Goal: Task Accomplishment & Management: Complete application form

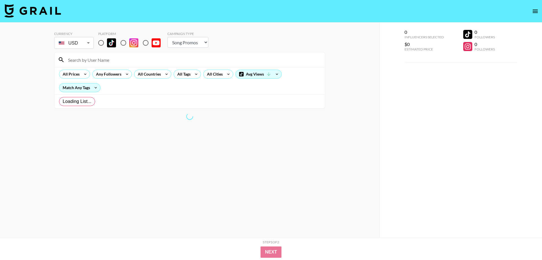
select select "Song"
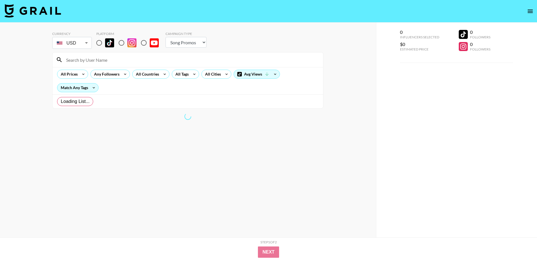
radio input "true"
select select "Brand"
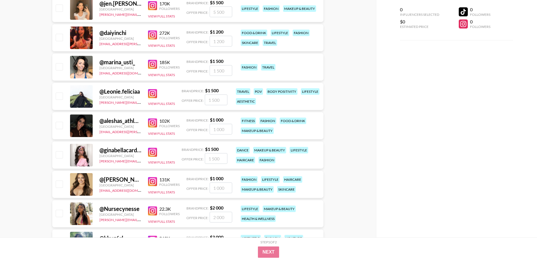
scroll to position [734, 0]
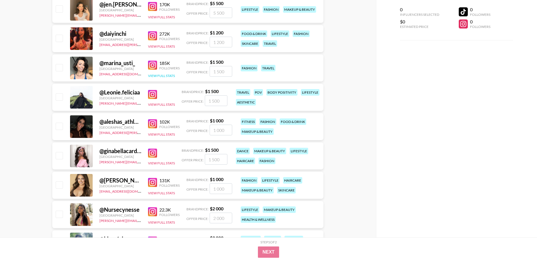
click at [154, 75] on button "View Full Stats" at bounding box center [161, 76] width 27 height 4
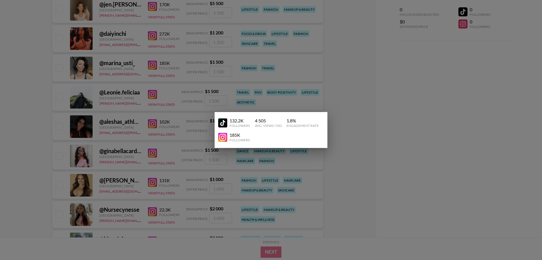
click at [186, 86] on div at bounding box center [271, 130] width 542 height 260
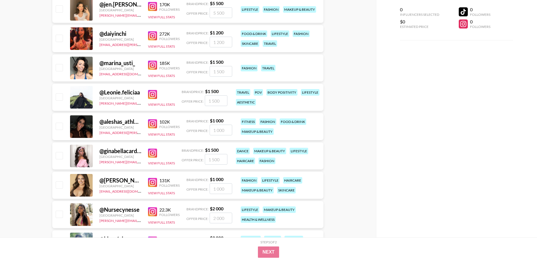
click at [61, 68] on input "checkbox" at bounding box center [59, 67] width 7 height 7
checkbox input "true"
type input "1500"
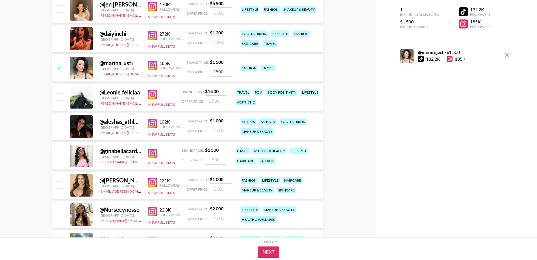
scroll to position [711, 0]
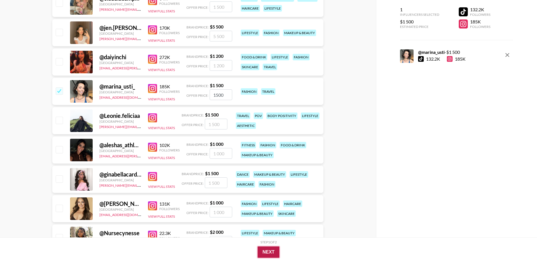
click at [265, 253] on button "Next" at bounding box center [269, 252] width 22 height 11
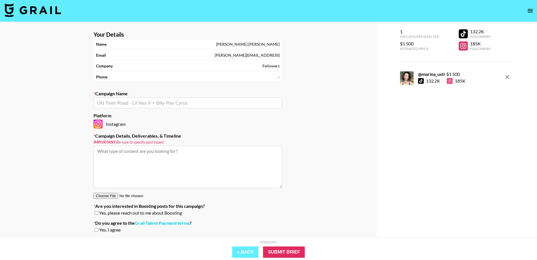
scroll to position [0, 0]
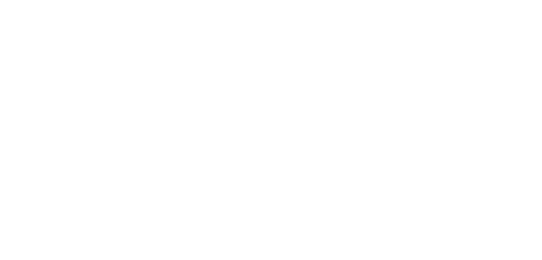
select select "Brand"
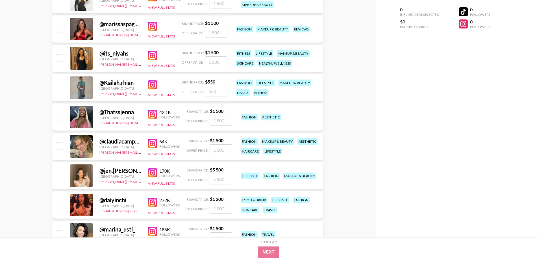
scroll to position [565, 0]
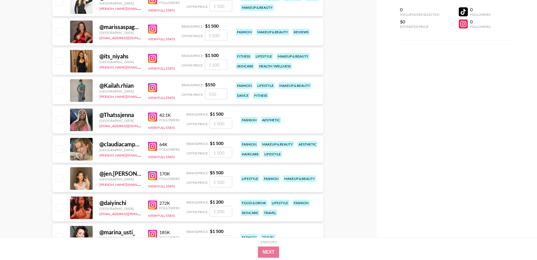
click at [150, 89] on img at bounding box center [152, 87] width 9 height 9
click at [156, 87] on img at bounding box center [152, 87] width 9 height 9
